Goal: Transaction & Acquisition: Book appointment/travel/reservation

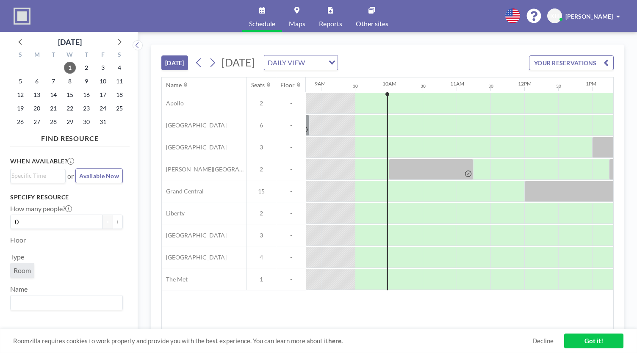
scroll to position [0, 610]
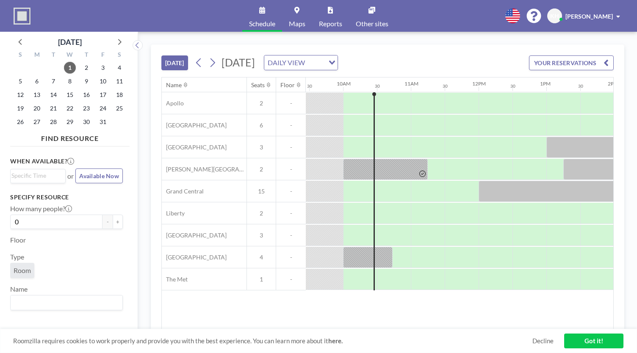
scroll to position [0, 643]
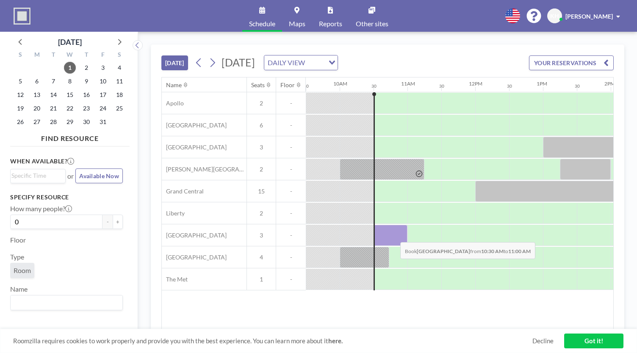
click at [393, 235] on div at bounding box center [390, 235] width 34 height 21
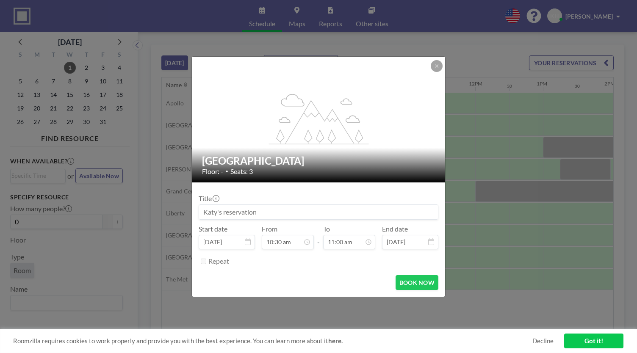
drag, startPoint x: 249, startPoint y: 211, endPoint x: 268, endPoint y: 217, distance: 20.4
click at [251, 212] on input at bounding box center [318, 212] width 239 height 14
click at [273, 210] on input at bounding box center [318, 212] width 239 height 14
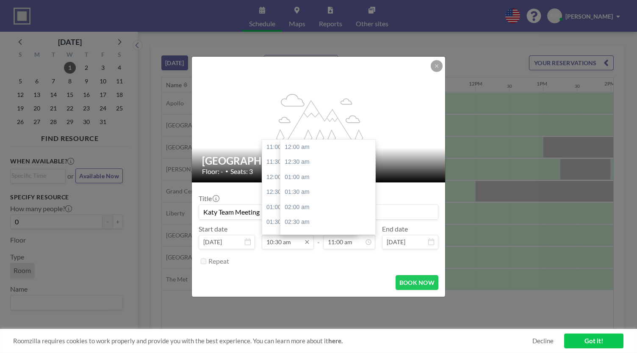
scroll to position [331, 0]
type input "Katy Team Meeting"
click at [273, 243] on input "10:30 am" at bounding box center [288, 242] width 52 height 14
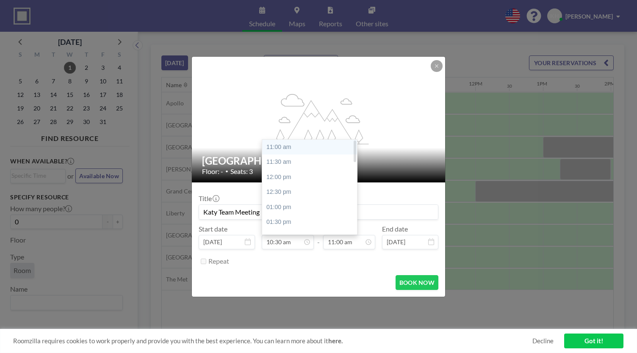
click at [275, 150] on div "11:00 am" at bounding box center [311, 147] width 99 height 15
type input "11:00 am"
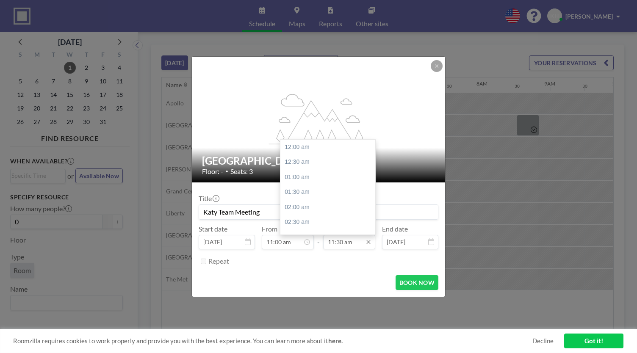
scroll to position [347, 0]
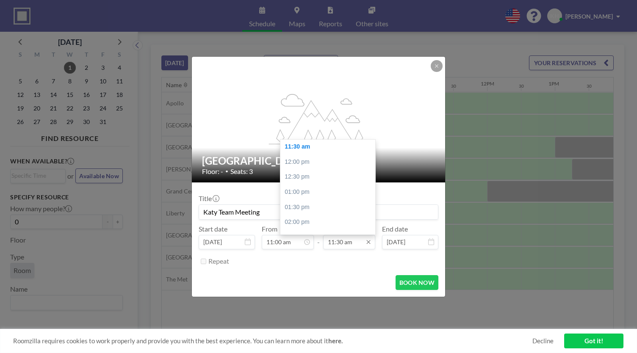
click at [355, 240] on input "11:30 am" at bounding box center [349, 242] width 52 height 14
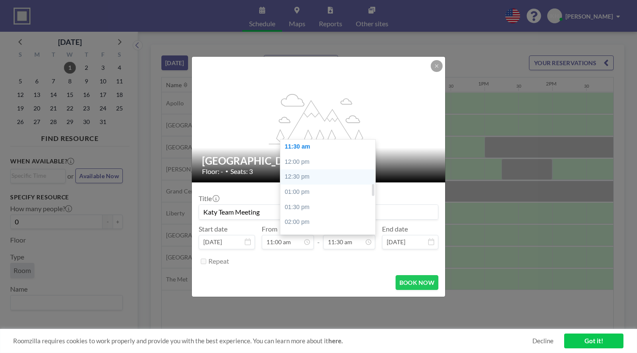
scroll to position [0, 711]
click at [305, 162] on div "12:00 pm" at bounding box center [329, 162] width 99 height 15
type input "12:00 pm"
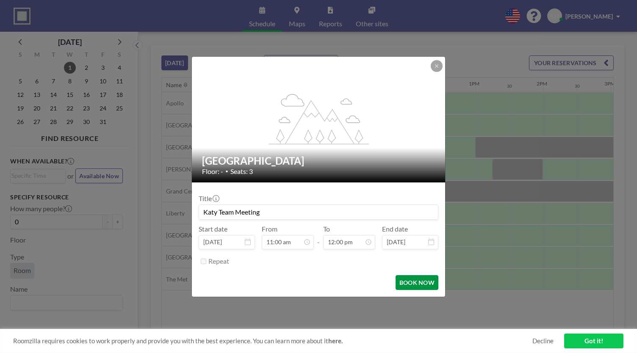
click at [423, 280] on button "BOOK NOW" at bounding box center [416, 282] width 43 height 15
